Goal: Find specific page/section: Find specific page/section

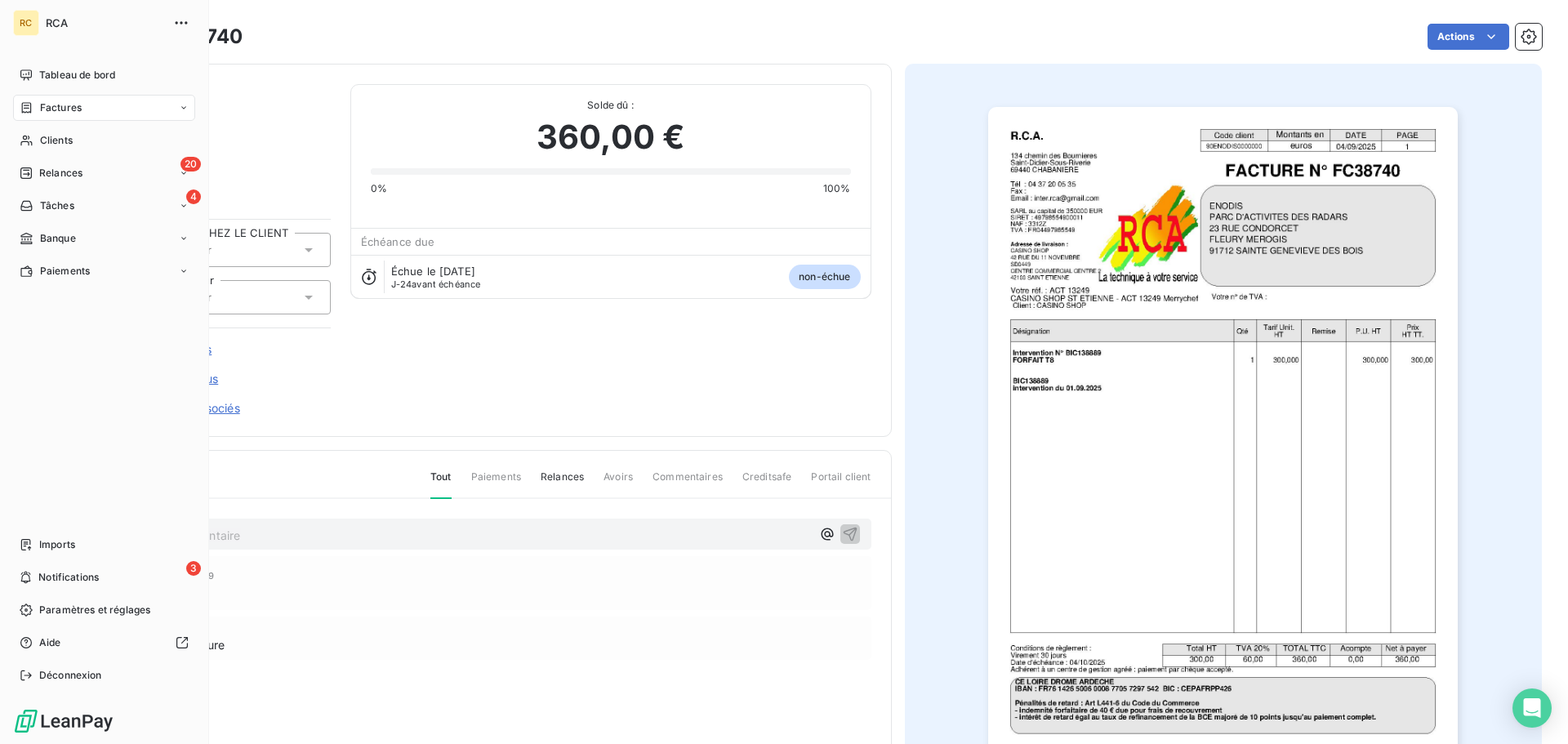
click at [17, 105] on div "Factures" at bounding box center [104, 108] width 182 height 26
click at [49, 117] on div "Factures" at bounding box center [104, 108] width 182 height 26
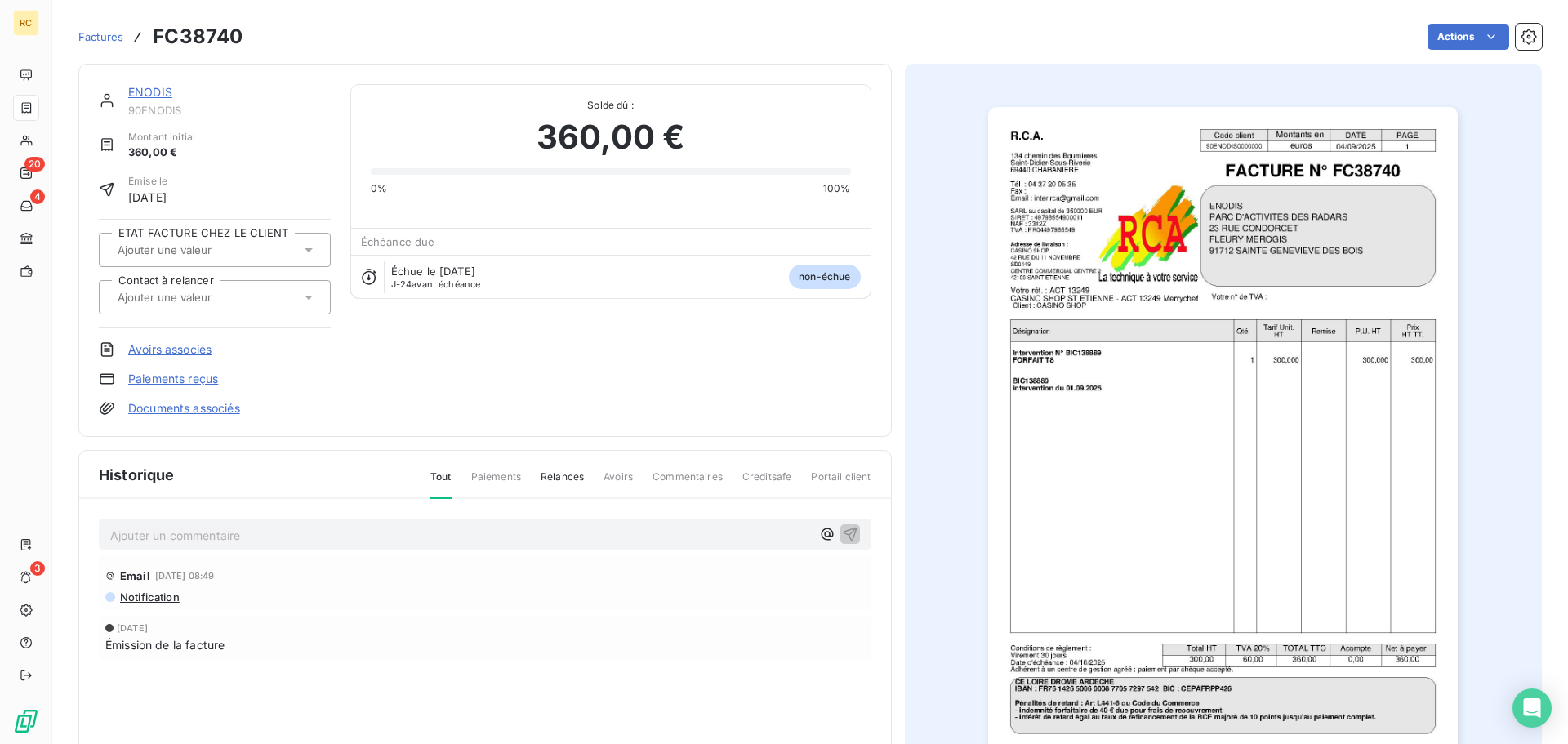
click at [95, 36] on span "Factures" at bounding box center [100, 37] width 45 height 13
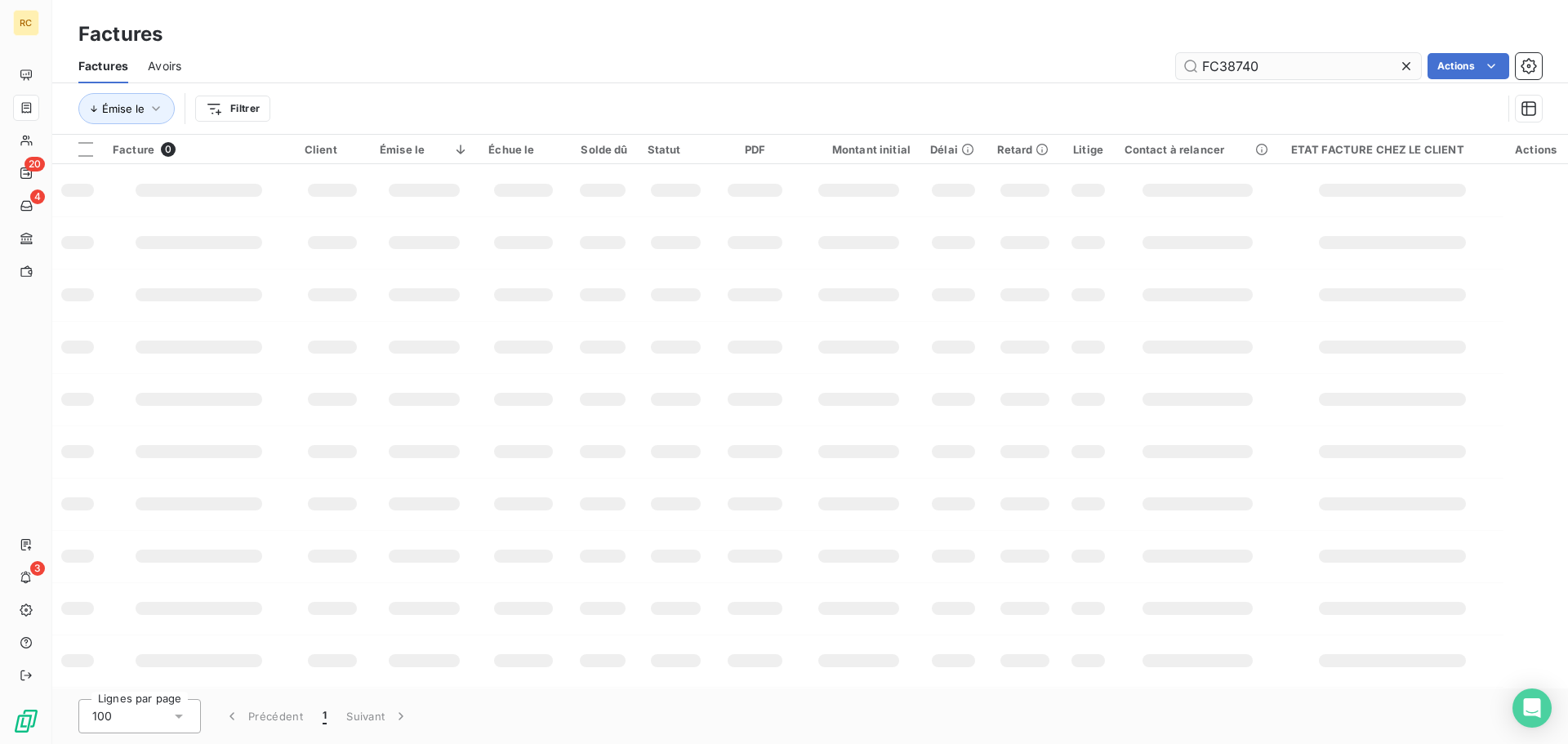
click at [1286, 68] on input "FC38740" at bounding box center [1298, 66] width 245 height 26
click at [1286, 67] on input "FC38740" at bounding box center [1298, 66] width 245 height 26
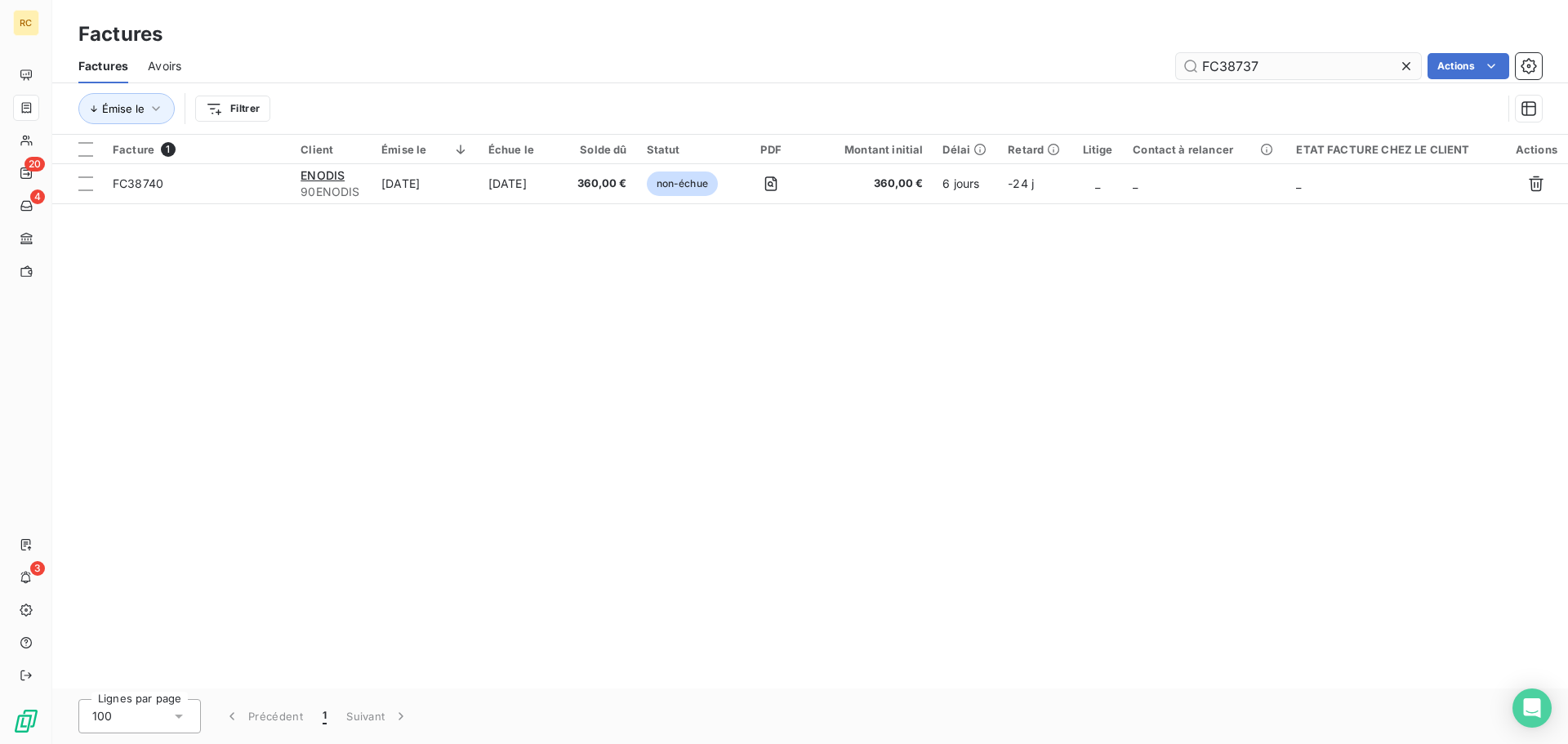
type input "FC38737"
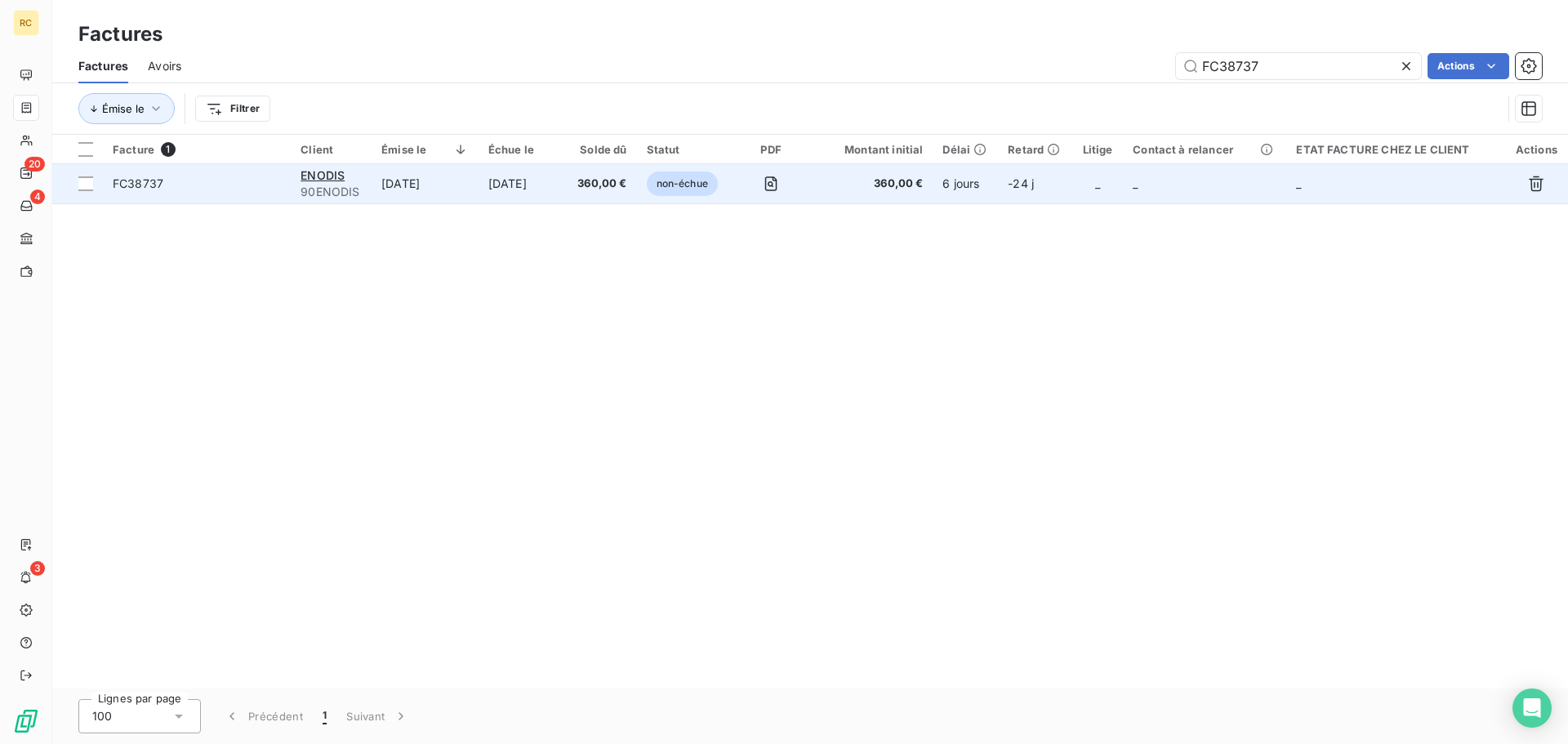
click at [144, 184] on span "FC38737" at bounding box center [138, 183] width 51 height 14
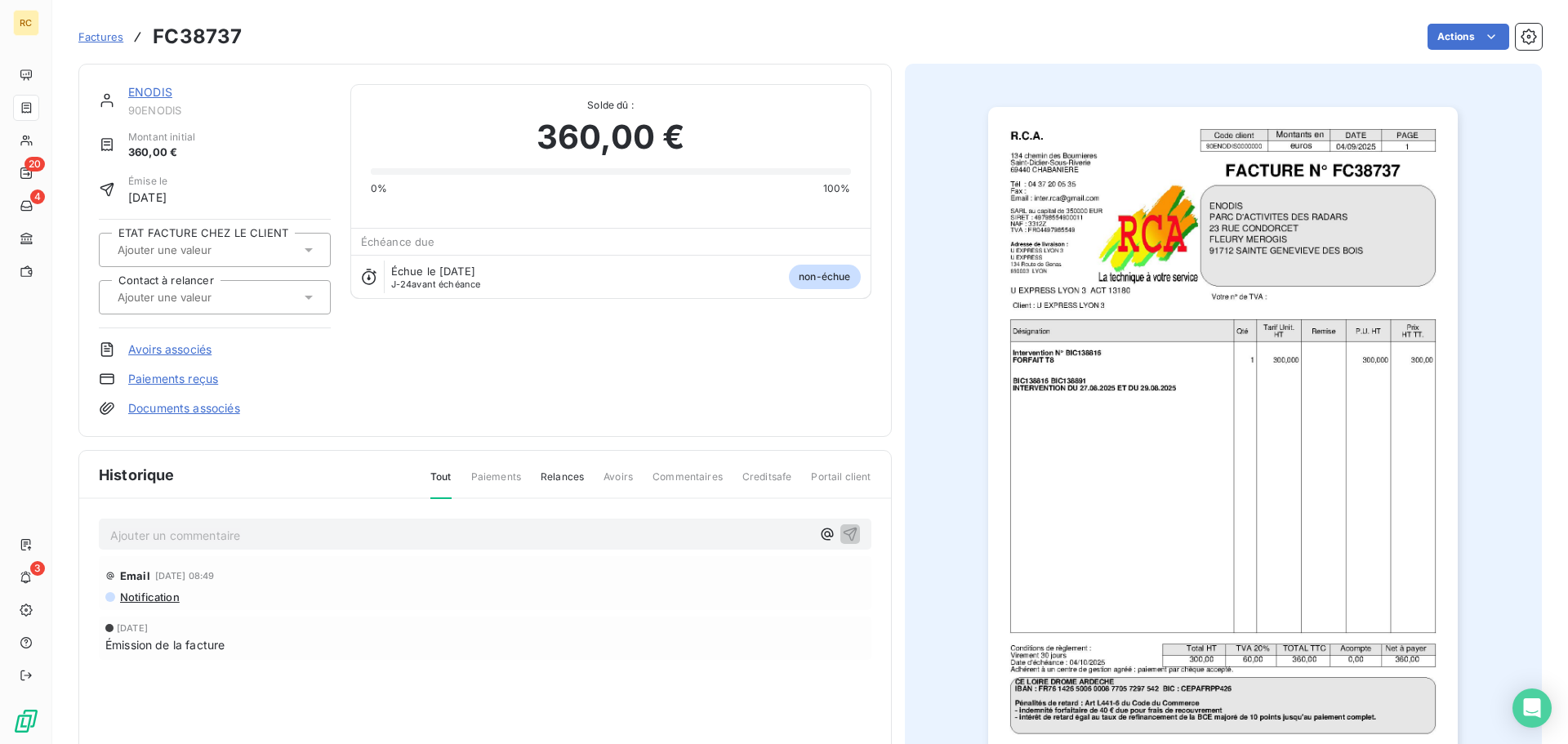
click at [149, 409] on link "Documents associés" at bounding box center [183, 408] width 112 height 16
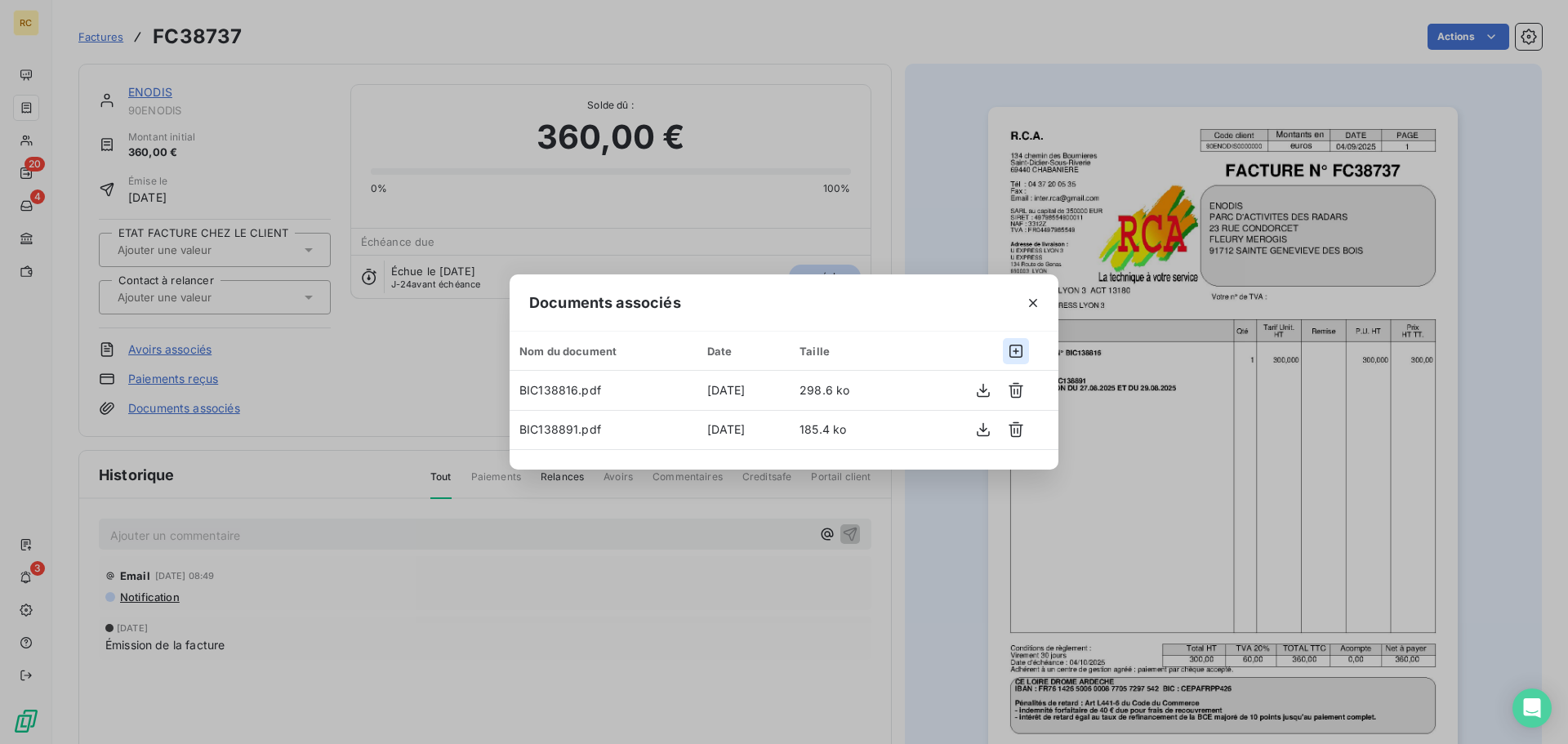
click at [1013, 357] on icon "button" at bounding box center [1015, 351] width 13 height 13
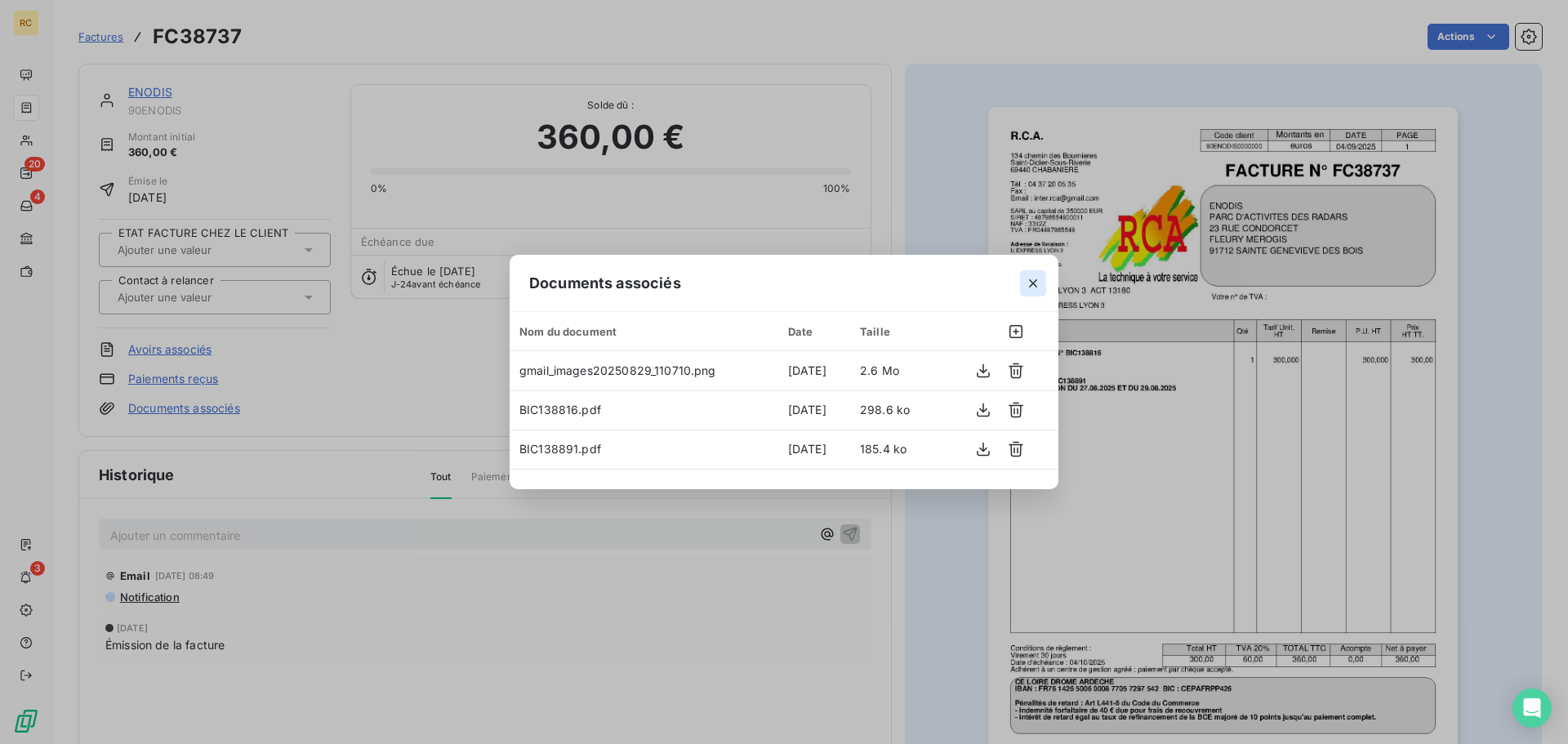
click at [1044, 284] on button "button" at bounding box center [1033, 283] width 26 height 26
